Goal: Contribute content: Contribute content

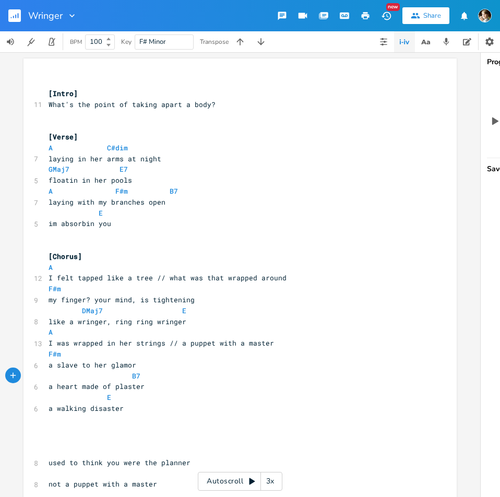
scroll to position [0, 2]
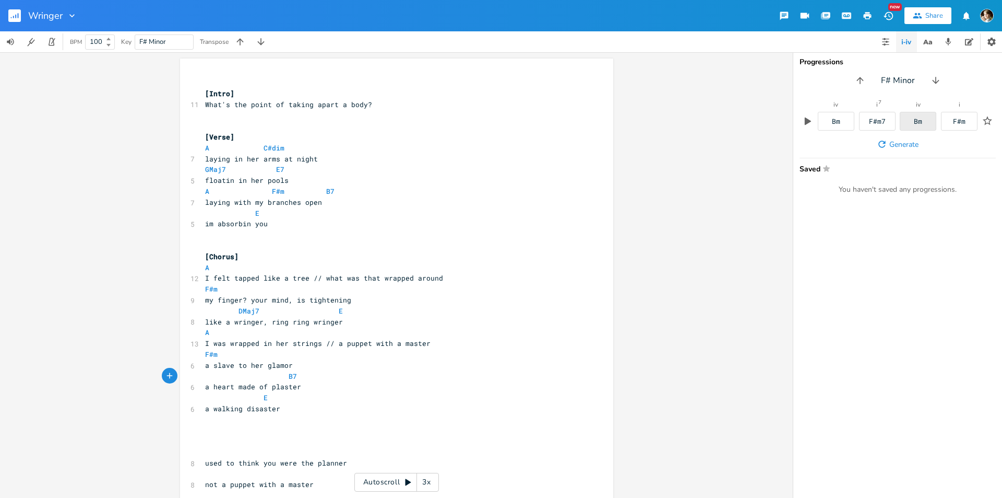
click at [500, 125] on div "Bm" at bounding box center [918, 121] width 37 height 19
click at [500, 121] on div "Bm" at bounding box center [836, 121] width 8 height 7
click at [500, 122] on div "F#m7" at bounding box center [877, 121] width 17 height 7
click at [500, 123] on div "Bm" at bounding box center [918, 121] width 37 height 19
click at [500, 125] on div "F#m" at bounding box center [959, 121] width 37 height 19
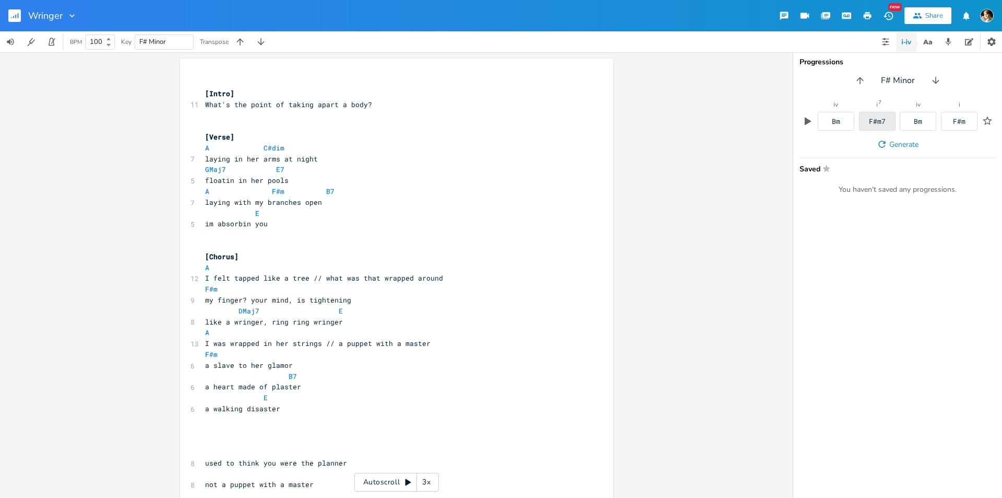
click at [500, 114] on div "F#m7" at bounding box center [877, 121] width 37 height 19
click at [500, 125] on div "F#m" at bounding box center [959, 121] width 37 height 19
click at [500, 121] on div "F#m7" at bounding box center [877, 121] width 17 height 7
click at [500, 124] on div "F#m" at bounding box center [959, 121] width 37 height 19
click at [273, 341] on span "I was wrapped in her strings // a puppet with a master" at bounding box center [318, 342] width 226 height 9
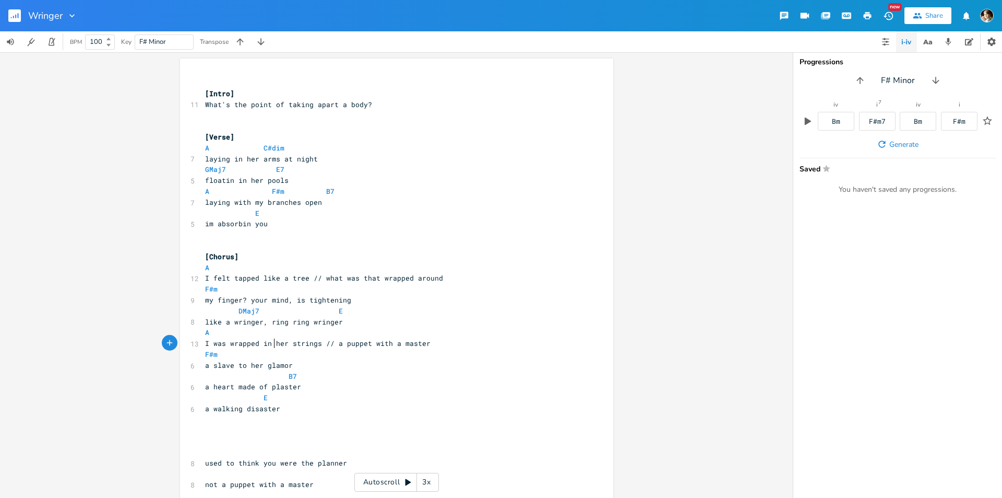
scroll to position [0, 0]
click at [273, 341] on span "I was wrapped in her strings // a puppet with a master" at bounding box center [318, 342] width 226 height 9
type textarea "the"
click at [332, 344] on span "I was wrapped in the strings // a puppet with a master" at bounding box center [318, 342] width 226 height 9
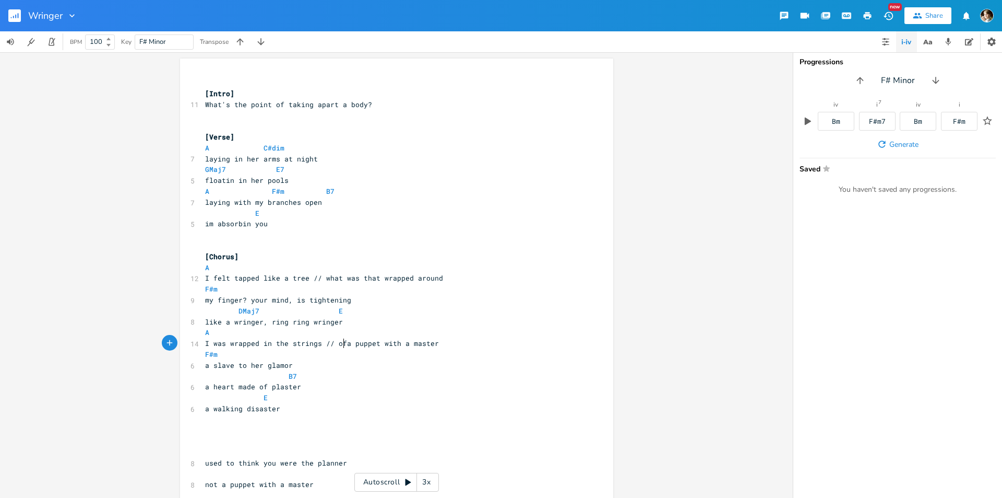
type textarea "of"
click at [302, 365] on pre "a slave to her glamor" at bounding box center [391, 365] width 377 height 11
click at [314, 383] on pre "a heart made of plaster" at bounding box center [391, 386] width 377 height 11
click at [296, 363] on pre "a slave to her glamor" at bounding box center [391, 365] width 377 height 11
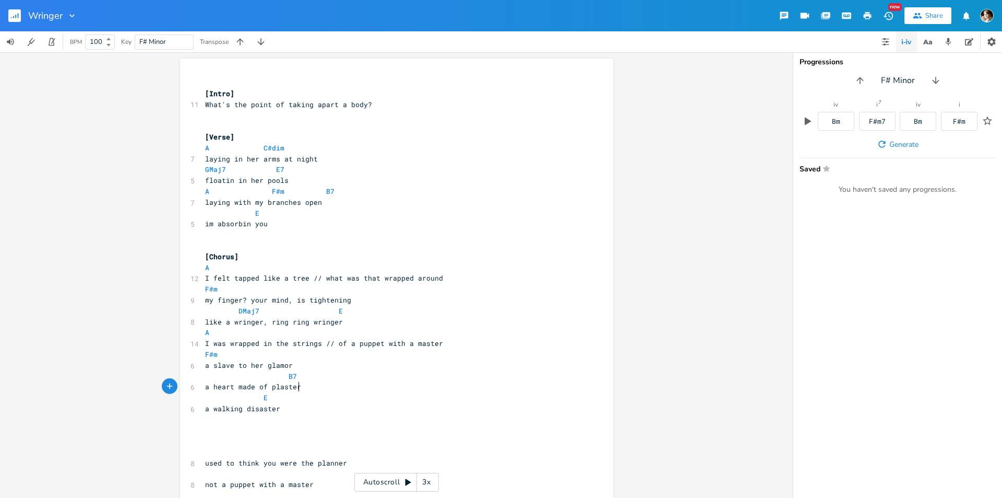
click at [309, 390] on pre "a heart made of plaster" at bounding box center [391, 386] width 377 height 11
click at [303, 344] on span "I was wrapped in the strings // of a puppet with a master" at bounding box center [324, 342] width 238 height 9
click at [302, 381] on pre "a heart made of plaster" at bounding box center [391, 386] width 377 height 11
click at [205, 408] on span "a walking disaster" at bounding box center [242, 408] width 75 height 9
click at [205, 409] on span "a walking disaster" at bounding box center [242, 408] width 75 height 9
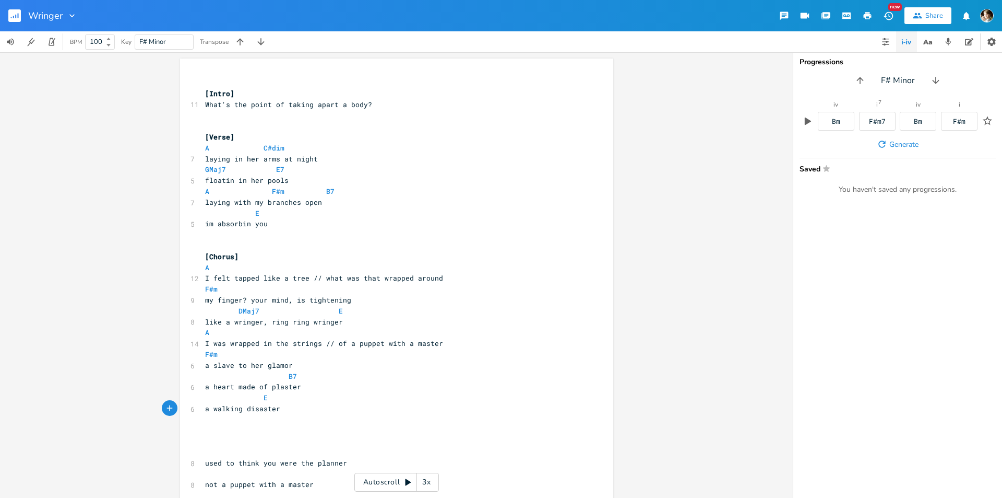
click at [205, 408] on span "a walking disaster" at bounding box center [242, 408] width 75 height 9
type textarea "a"
click at [205, 408] on span "a walking disaster" at bounding box center [242, 408] width 75 height 9
click at [324, 405] on pre "a walking disaster" at bounding box center [391, 408] width 377 height 11
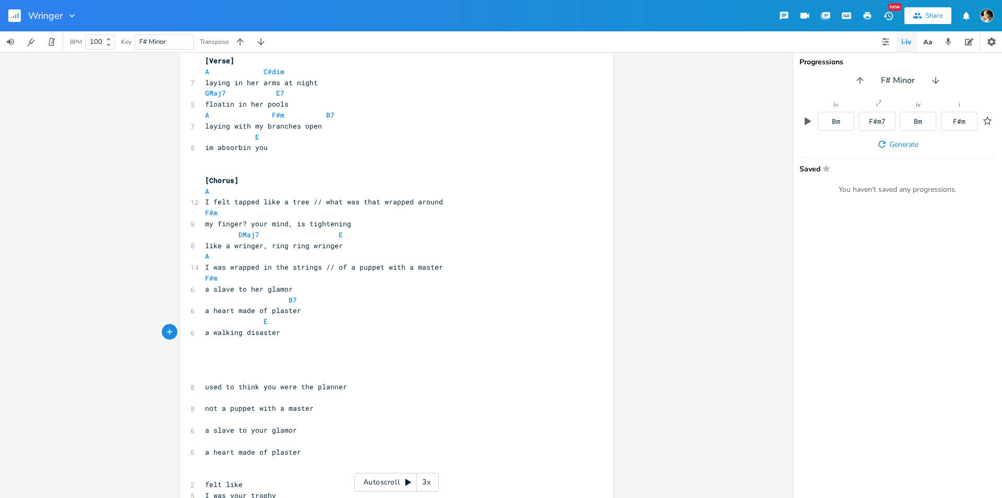
scroll to position [0, 0]
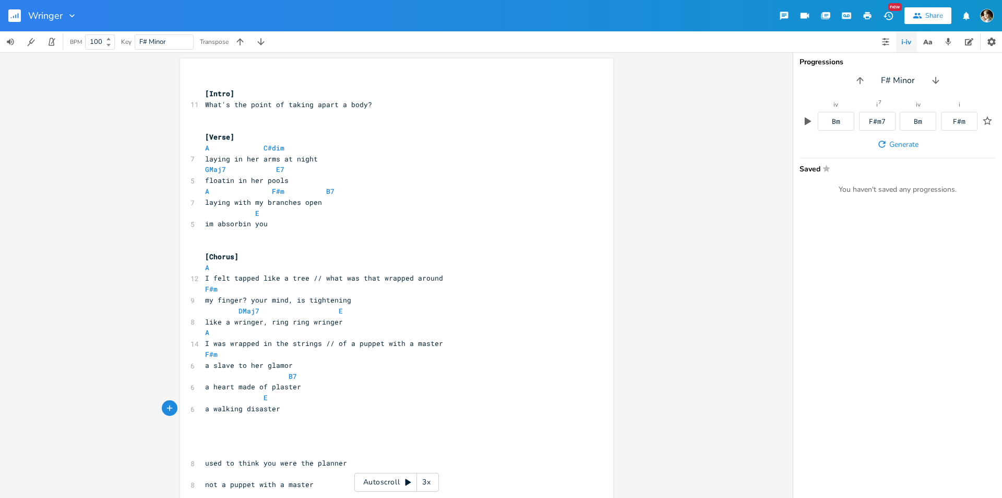
click at [310, 217] on pre "E" at bounding box center [391, 213] width 377 height 11
click at [293, 147] on pre "A C#dim" at bounding box center [391, 148] width 377 height 11
click at [203, 148] on pre "A C#dim" at bounding box center [391, 148] width 377 height 11
click at [326, 148] on pre "A C#dim" at bounding box center [391, 148] width 377 height 11
click at [300, 171] on pre "GMaj7 E7" at bounding box center [391, 169] width 377 height 11
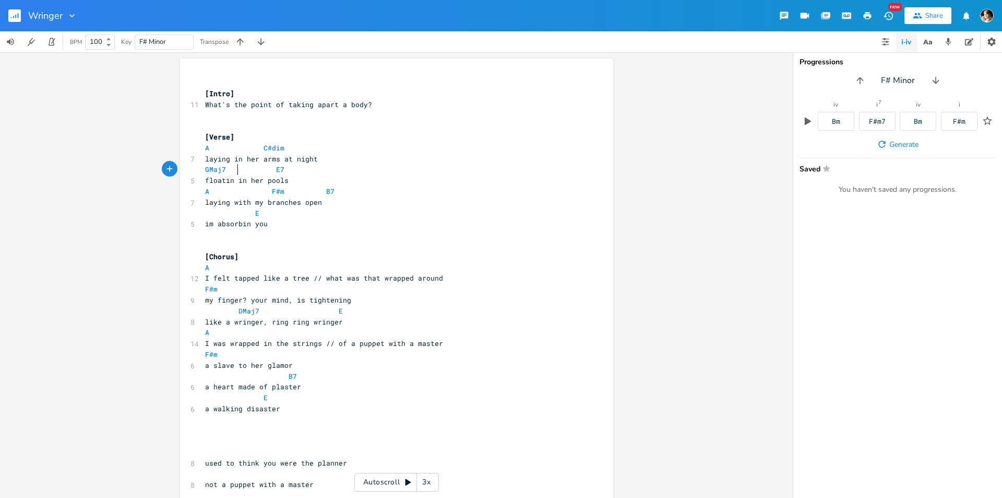
click at [240, 170] on span at bounding box center [247, 169] width 17 height 11
click at [230, 171] on span at bounding box center [234, 169] width 8 height 11
click at [291, 195] on span at bounding box center [297, 191] width 17 height 11
click at [305, 192] on span at bounding box center [313, 191] width 17 height 11
click at [342, 191] on pre "A F#m B7" at bounding box center [391, 191] width 377 height 11
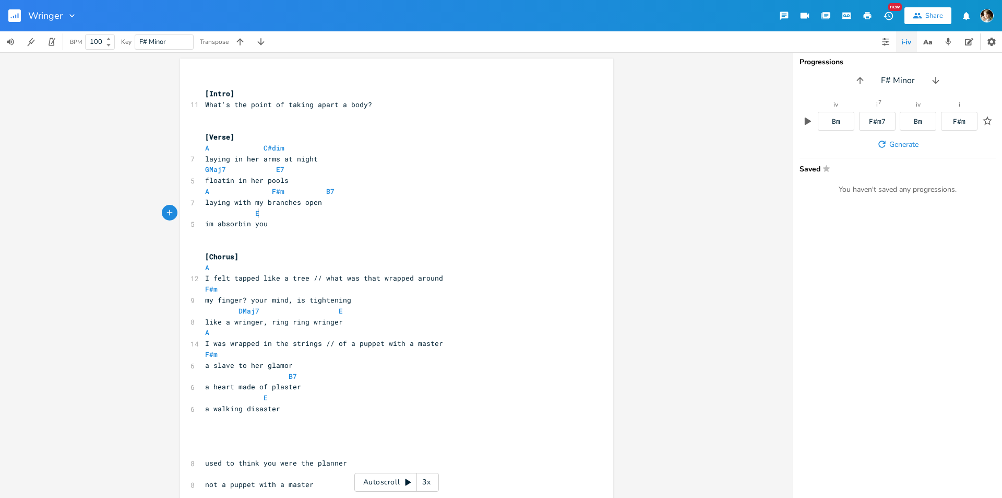
click at [299, 214] on pre "E" at bounding box center [391, 213] width 377 height 11
click at [280, 215] on pre "E" at bounding box center [391, 213] width 377 height 11
click at [310, 223] on pre "im absorbin you" at bounding box center [391, 223] width 377 height 11
click at [374, 196] on pre "A F#m B7" at bounding box center [391, 191] width 377 height 11
click at [264, 218] on pre "E" at bounding box center [391, 213] width 377 height 11
